Goal: Information Seeking & Learning: Find specific fact

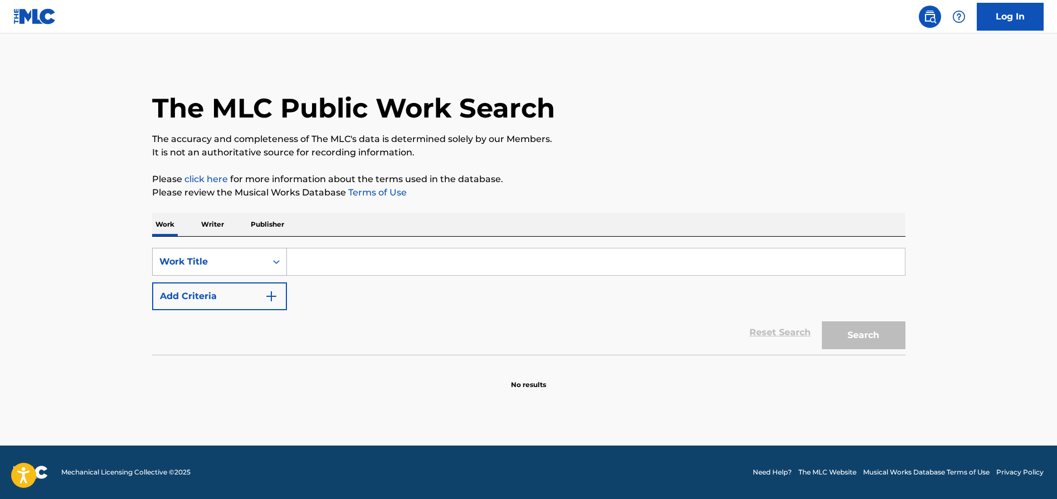
click at [257, 260] on div "Work Title" at bounding box center [209, 261] width 100 height 13
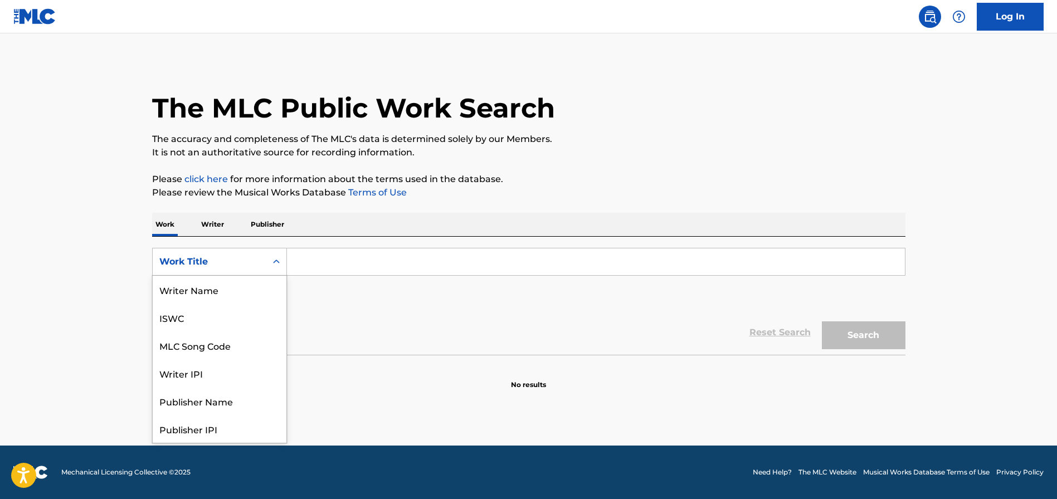
scroll to position [56, 0]
drag, startPoint x: 235, startPoint y: 293, endPoint x: 240, endPoint y: 290, distance: 6.2
click at [235, 292] on div "MLC Song Code" at bounding box center [220, 290] width 134 height 28
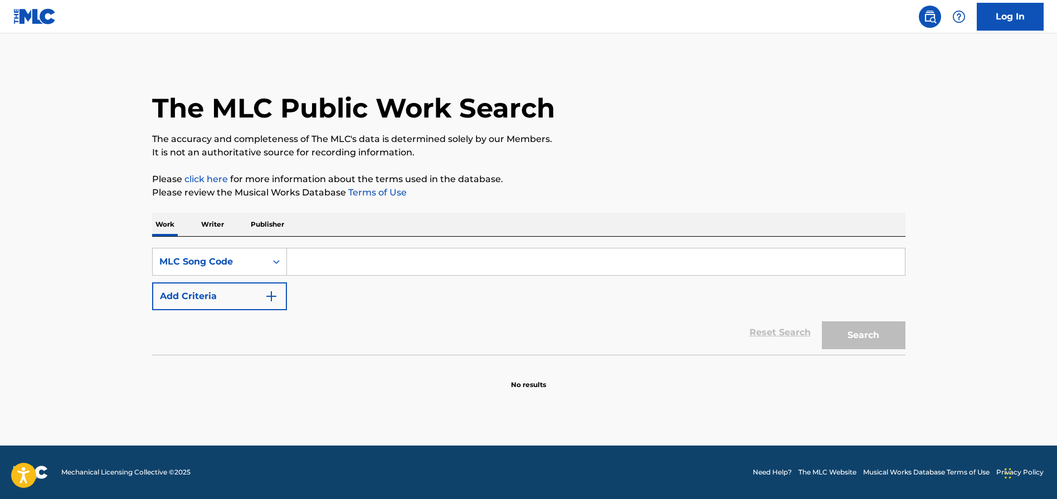
click at [305, 266] on input "Search Form" at bounding box center [596, 261] width 618 height 27
paste input "/ TSM claims 50% obo [PERSON_NAME] Music"
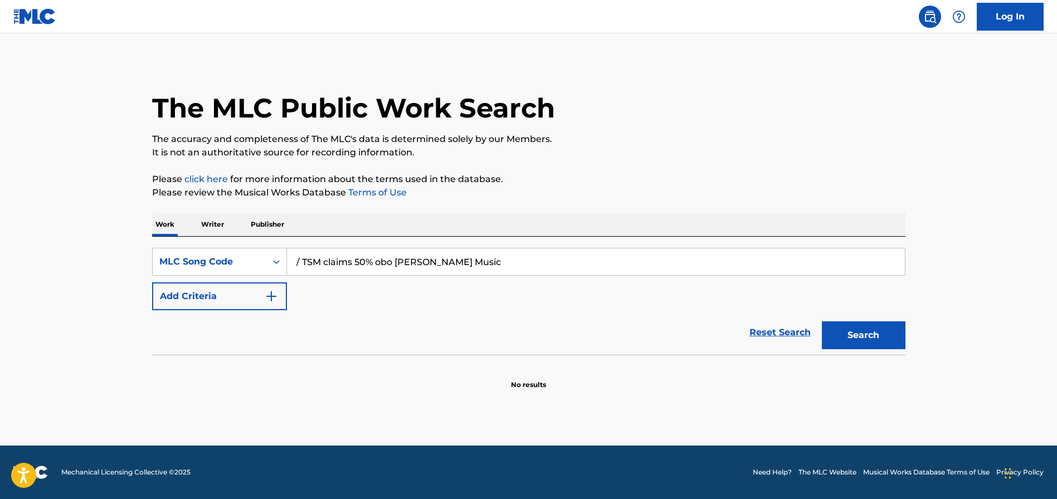
drag, startPoint x: 440, startPoint y: 260, endPoint x: 324, endPoint y: 260, distance: 115.9
click at [324, 261] on input "/ TSM claims 50% obo [PERSON_NAME] Music" at bounding box center [596, 261] width 618 height 27
type input "/ TSM claims 50% obo [PERSON_NAME] Music"
click at [226, 264] on div "MLC Song Code" at bounding box center [209, 261] width 100 height 13
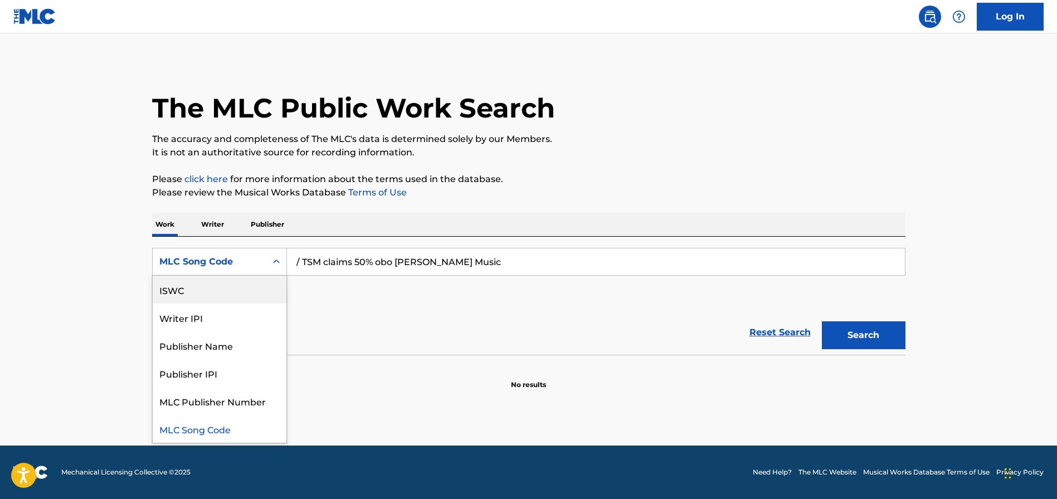
scroll to position [0, 0]
drag, startPoint x: 211, startPoint y: 294, endPoint x: 251, endPoint y: 285, distance: 41.2
click at [212, 293] on div "Work Title" at bounding box center [220, 290] width 134 height 28
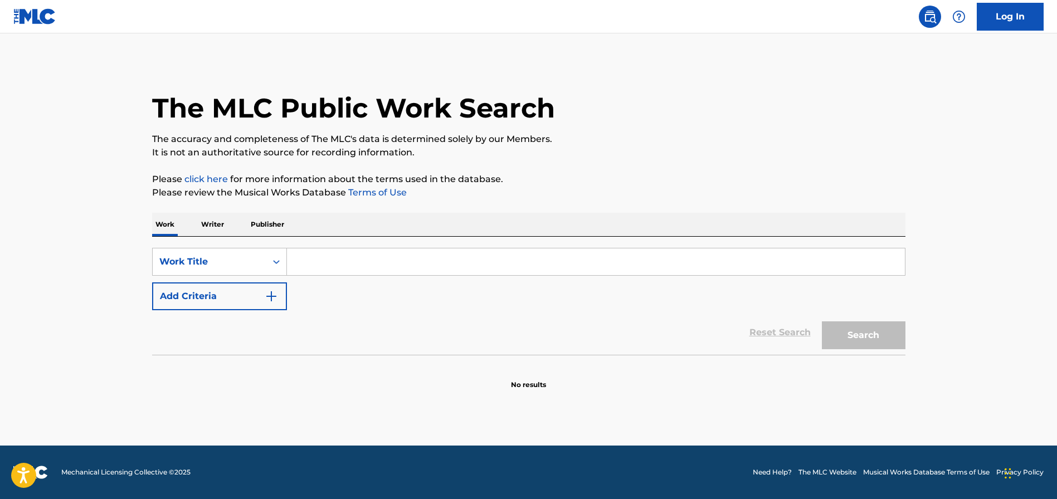
click at [407, 266] on input "Search Form" at bounding box center [596, 261] width 618 height 27
type input "woe be unto you"
click at [869, 330] on button "Search" at bounding box center [864, 335] width 84 height 28
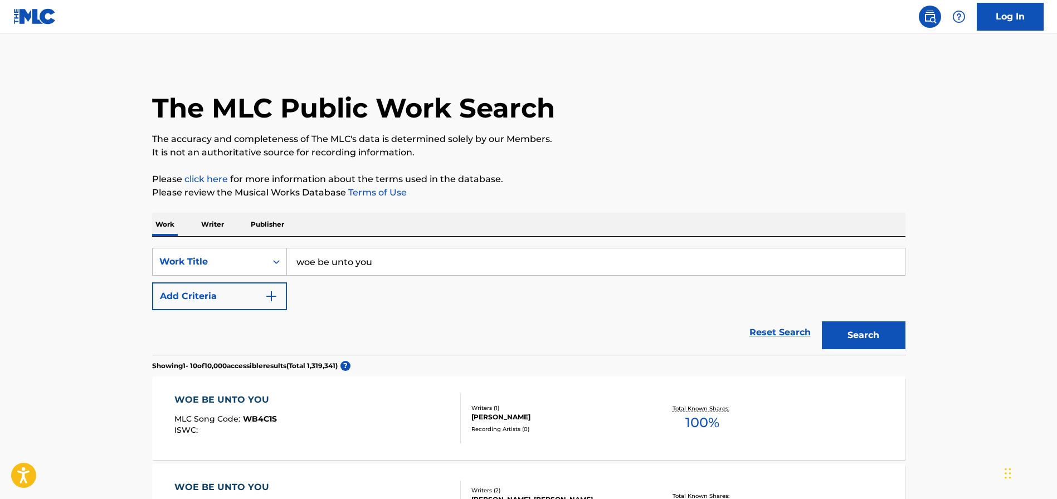
click at [241, 296] on button "Add Criteria" at bounding box center [219, 296] width 135 height 28
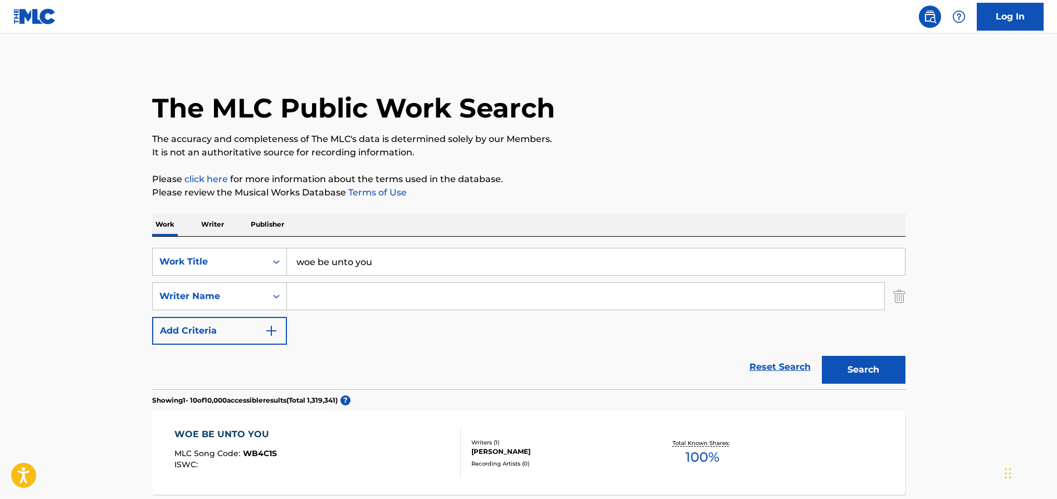
click at [333, 295] on input "Search Form" at bounding box center [585, 296] width 597 height 27
type input "badger"
click at [822, 356] on button "Search" at bounding box center [864, 370] width 84 height 28
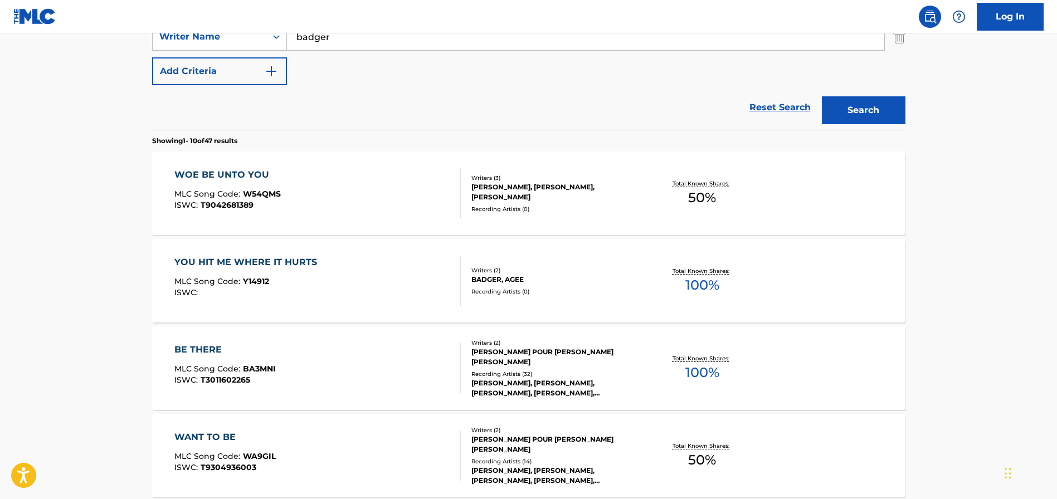
scroll to position [259, 0]
click at [240, 173] on div "WOE BE UNTO YOU" at bounding box center [227, 175] width 106 height 13
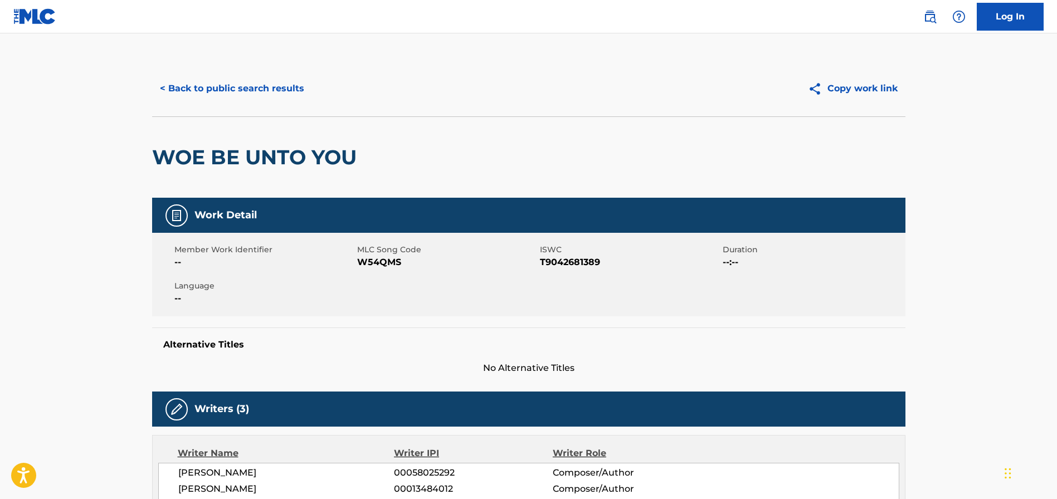
scroll to position [1, 0]
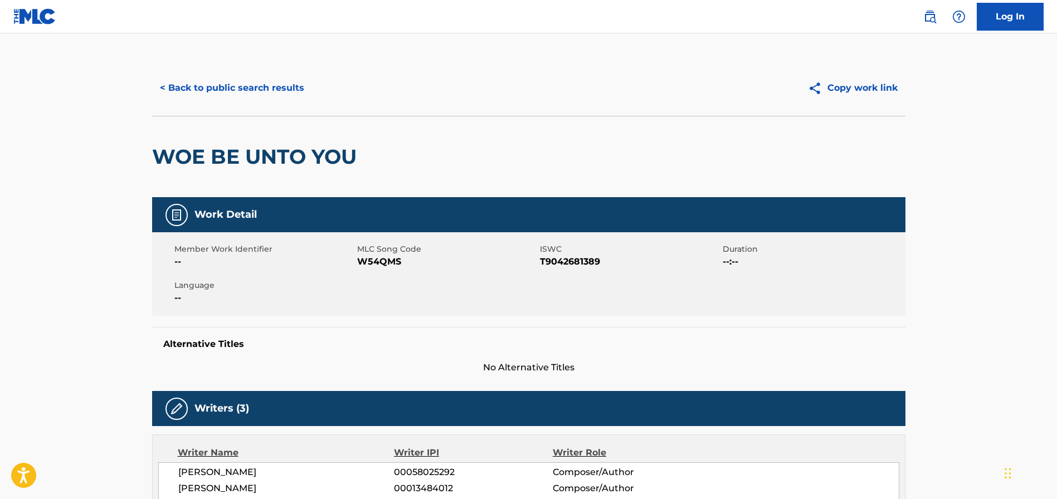
click at [233, 84] on button "< Back to public search results" at bounding box center [232, 88] width 160 height 28
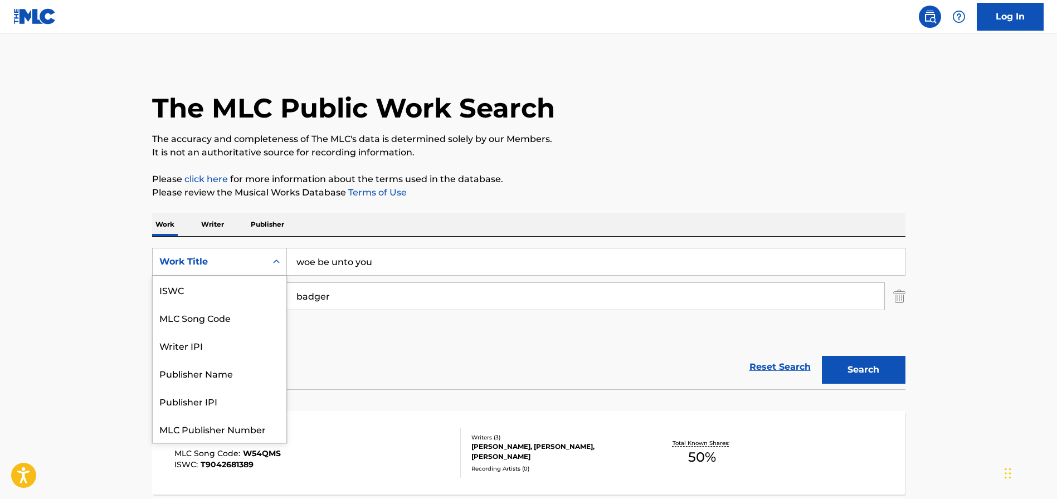
drag, startPoint x: 281, startPoint y: 265, endPoint x: 275, endPoint y: 267, distance: 7.2
click at [281, 265] on div "Search Form" at bounding box center [276, 262] width 20 height 20
click at [241, 287] on div "MLC Song Code" at bounding box center [220, 290] width 134 height 28
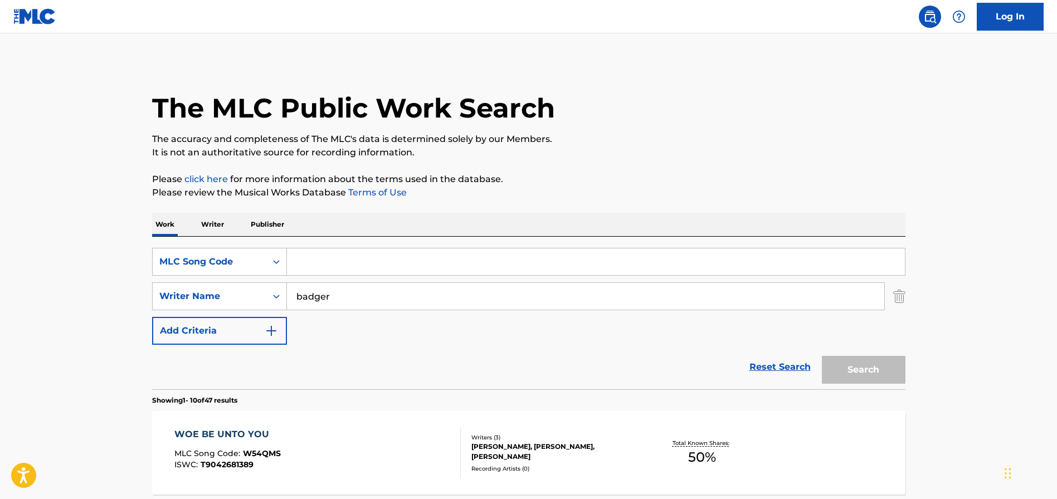
paste input "DS281U"
type input "DS281U"
click at [901, 296] on img "Search Form" at bounding box center [899, 296] width 12 height 28
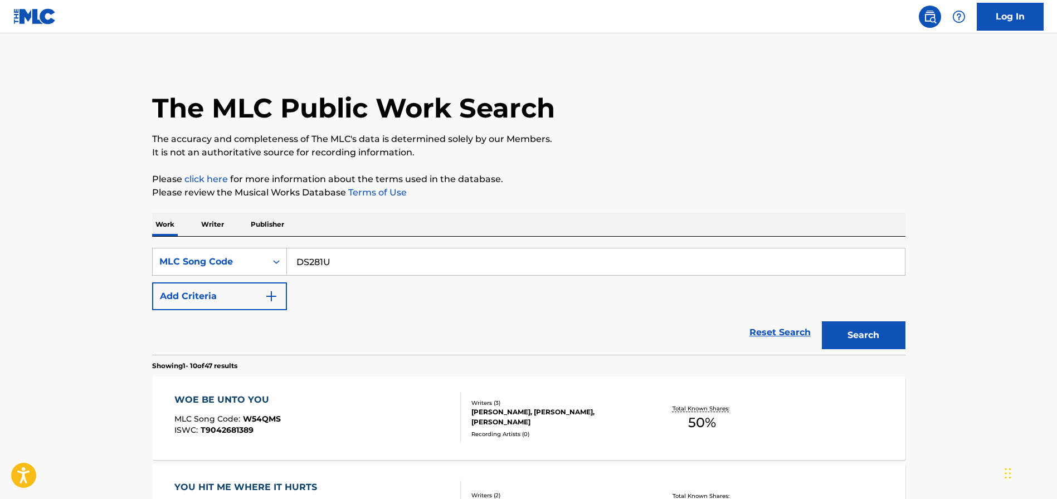
click at [865, 333] on button "Search" at bounding box center [864, 335] width 84 height 28
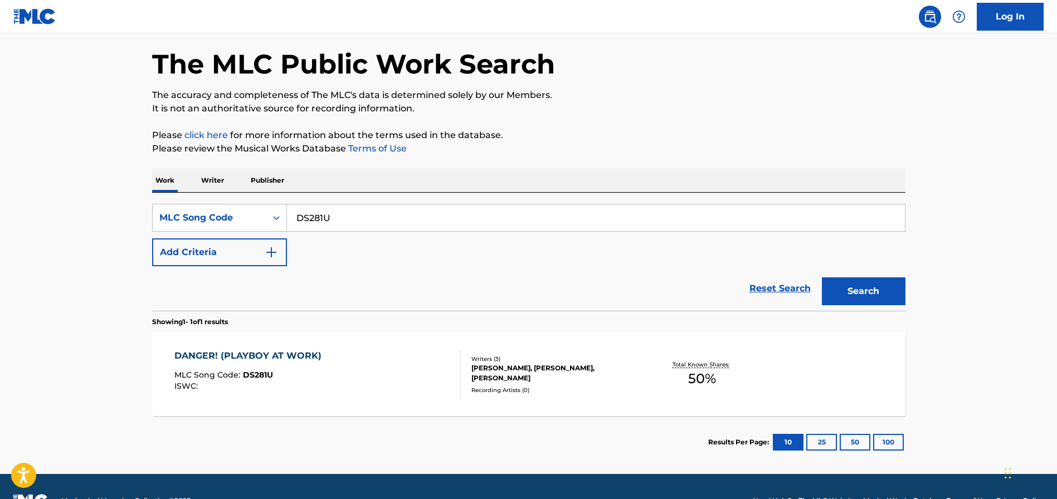
scroll to position [72, 0]
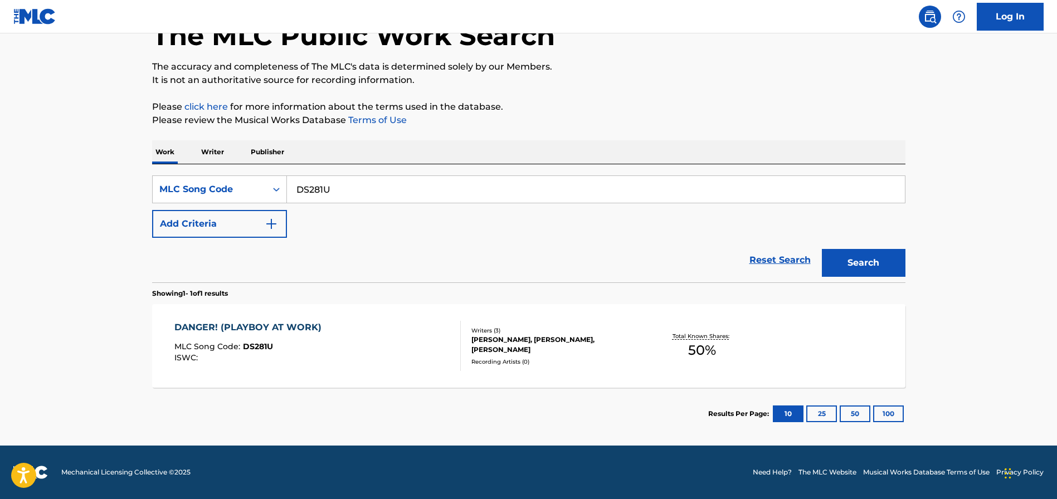
click at [218, 328] on div "DANGER! (PLAYBOY AT WORK)" at bounding box center [250, 327] width 153 height 13
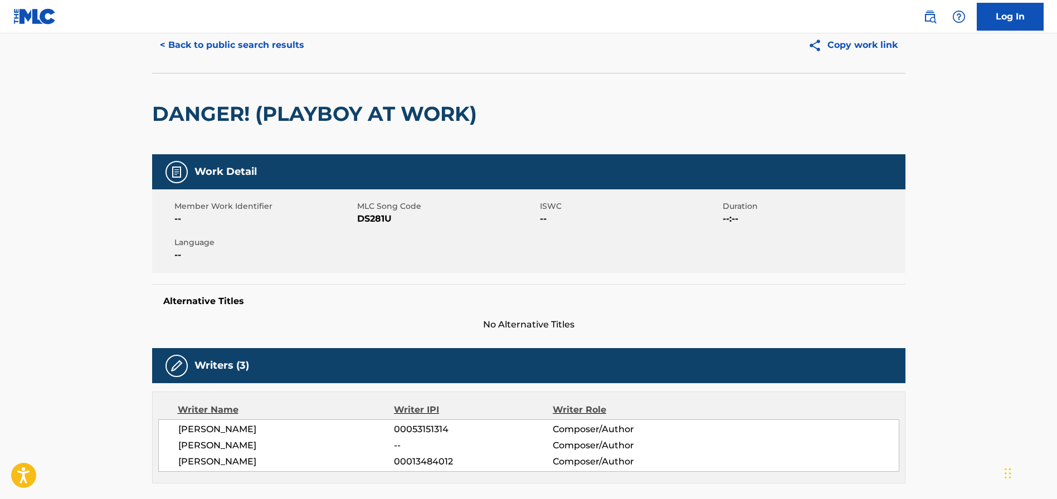
scroll to position [32, 0]
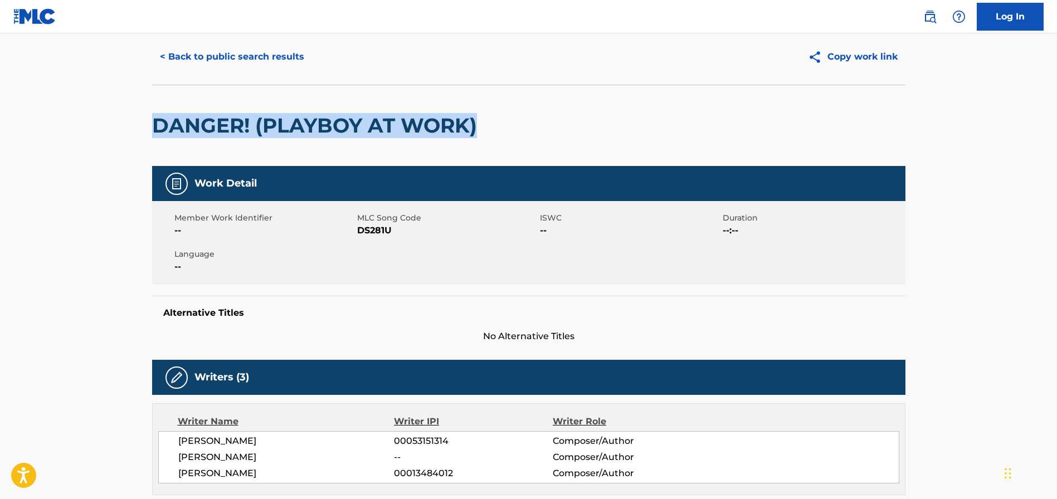
drag, startPoint x: 496, startPoint y: 131, endPoint x: 132, endPoint y: 127, distance: 363.9
click at [132, 127] on main "< Back to public search results Copy work link DANGER! (PLAYBOY AT WORK) Work D…" at bounding box center [528, 431] width 1057 height 860
copy h2 "DANGER! (PLAYBOY AT WORK)"
